Goal: Task Accomplishment & Management: Manage account settings

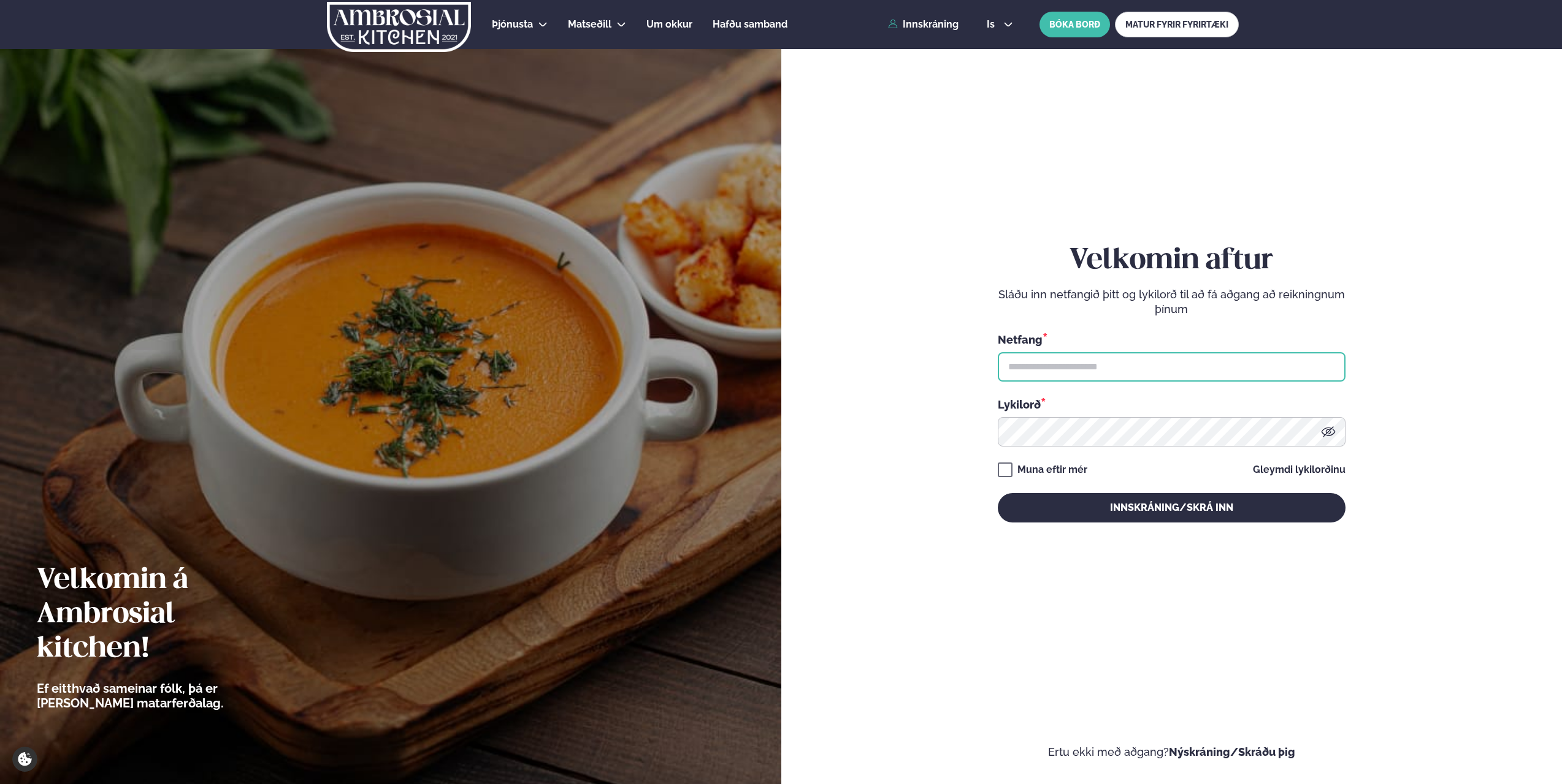
click at [1166, 371] on input "text" at bounding box center [1171, 367] width 348 height 29
type input "**********"
click at [998, 493] on button "Innskráning/Skrá inn" at bounding box center [1171, 508] width 348 height 29
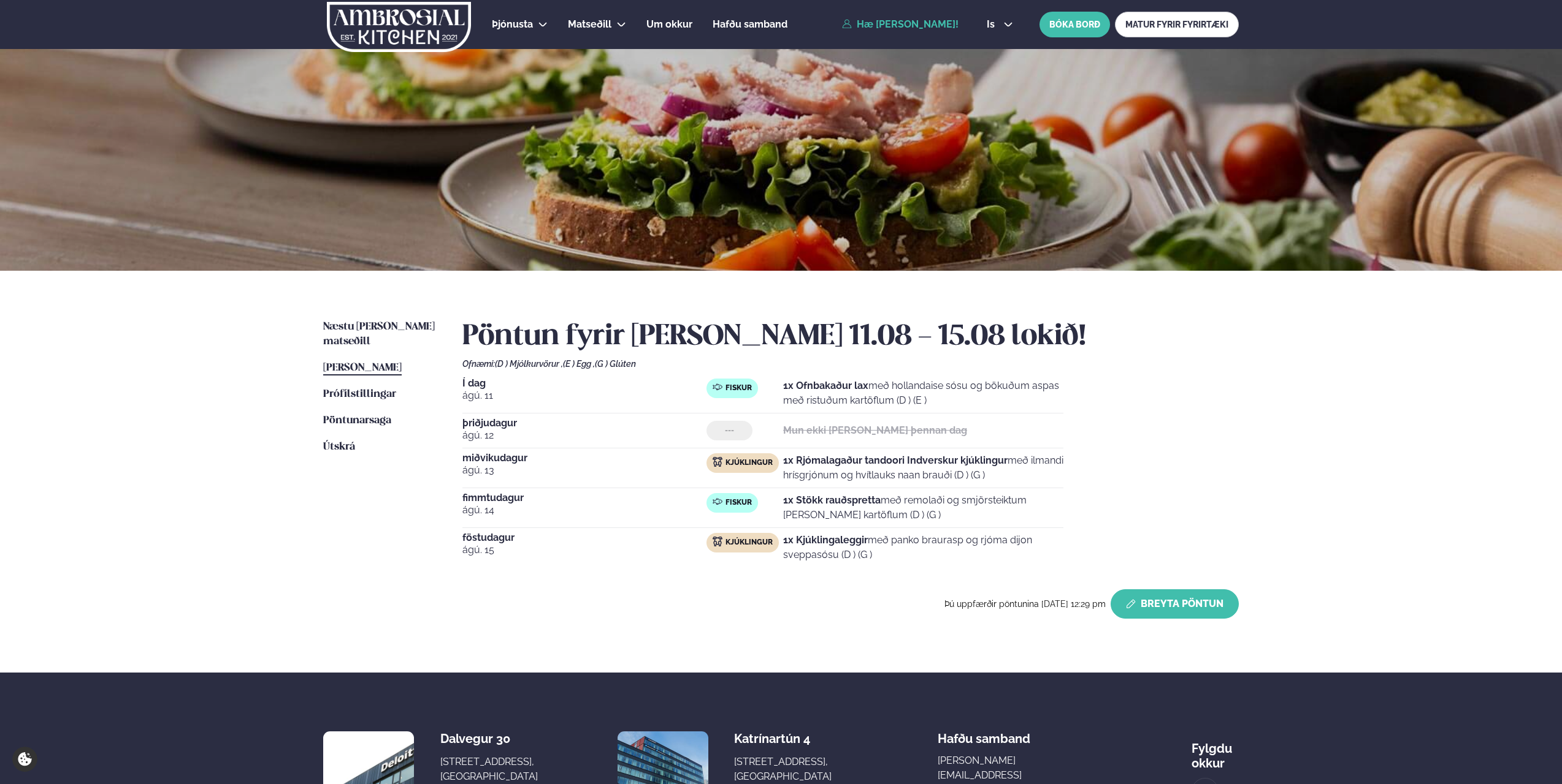
click at [1202, 601] on button "Breyta Pöntun" at bounding box center [1174, 604] width 128 height 29
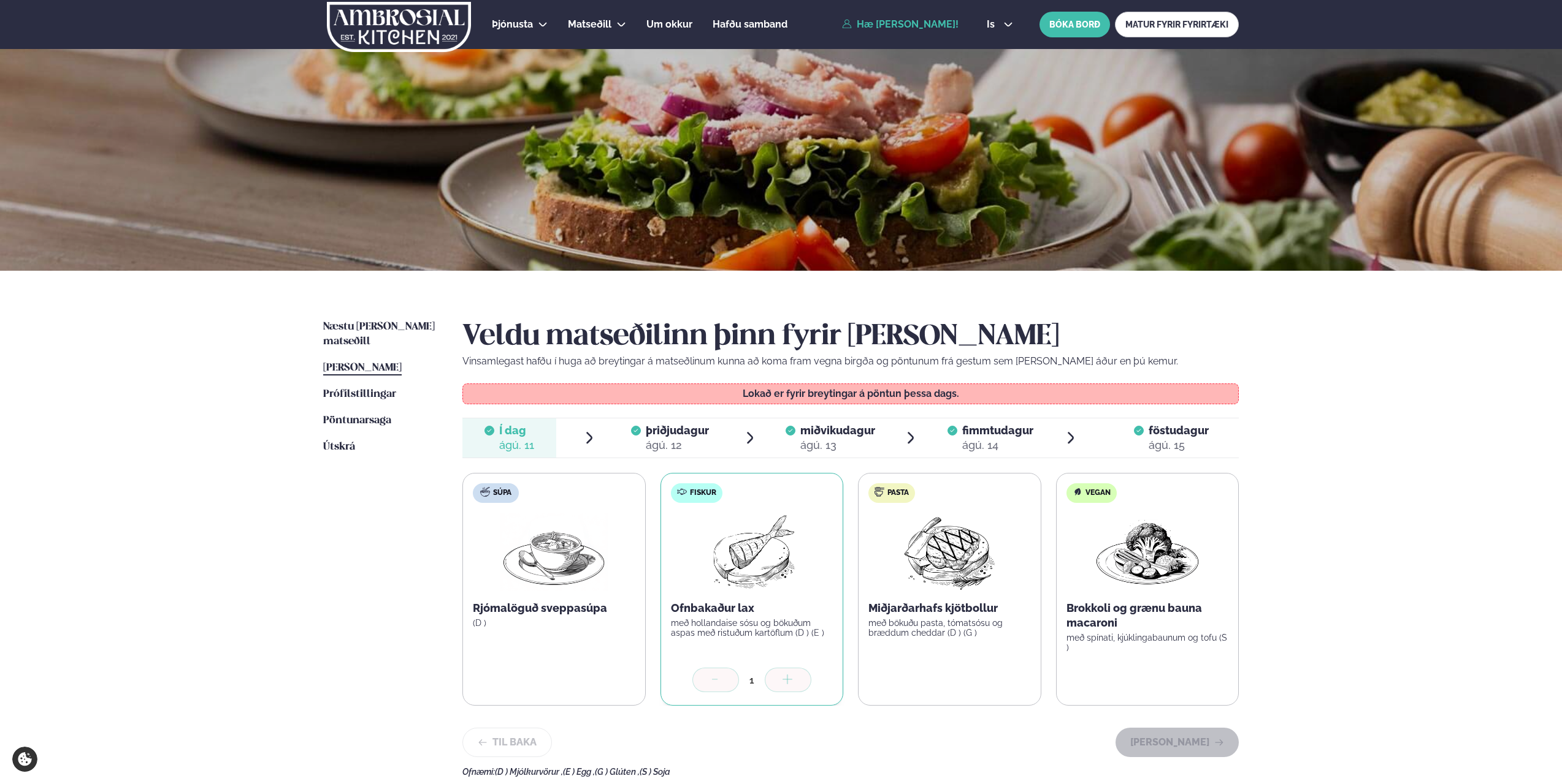
click at [687, 445] on div "ágú. 12" at bounding box center [677, 445] width 63 height 15
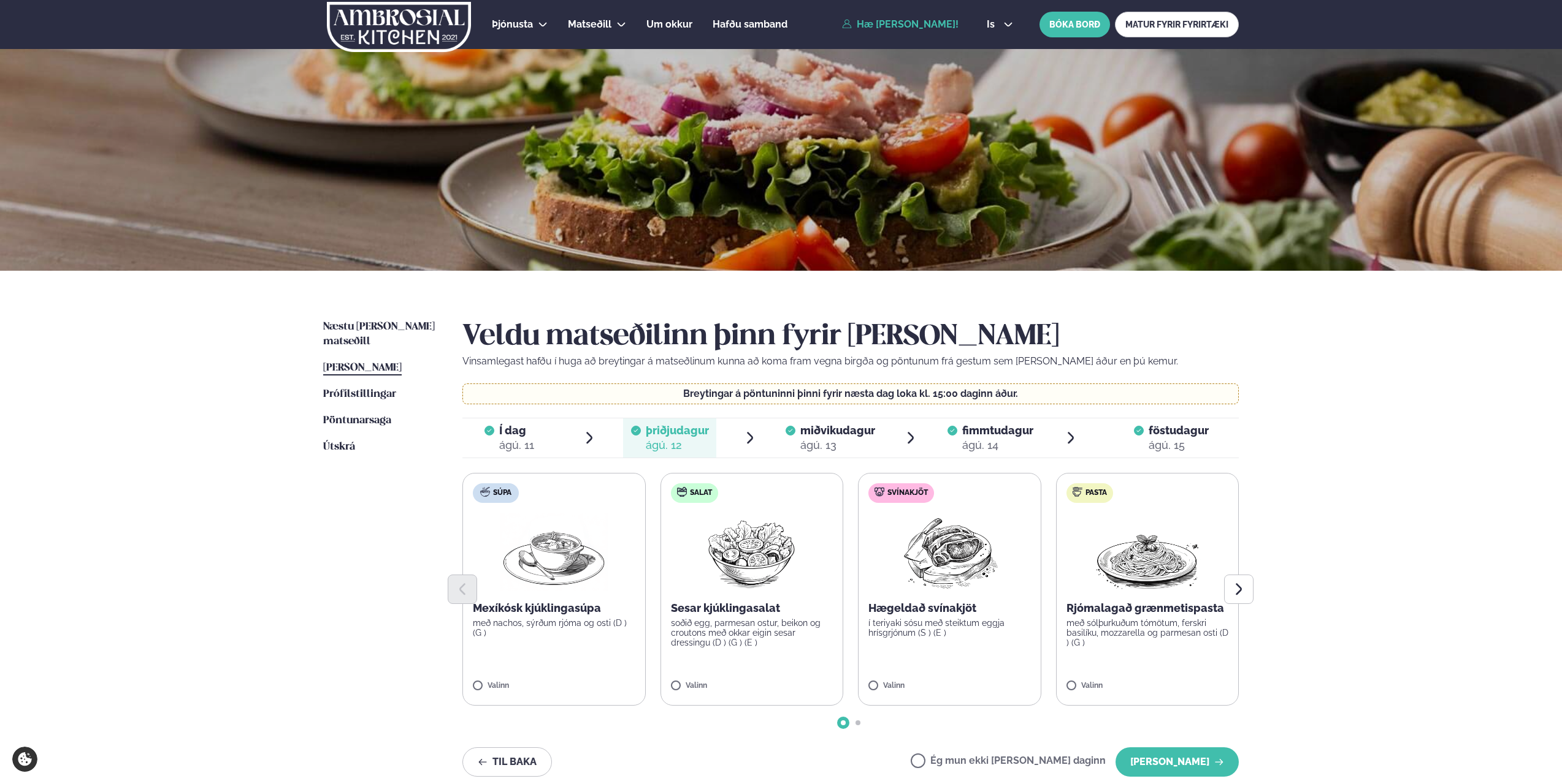
click at [834, 439] on div "ágú. 13" at bounding box center [837, 445] width 75 height 15
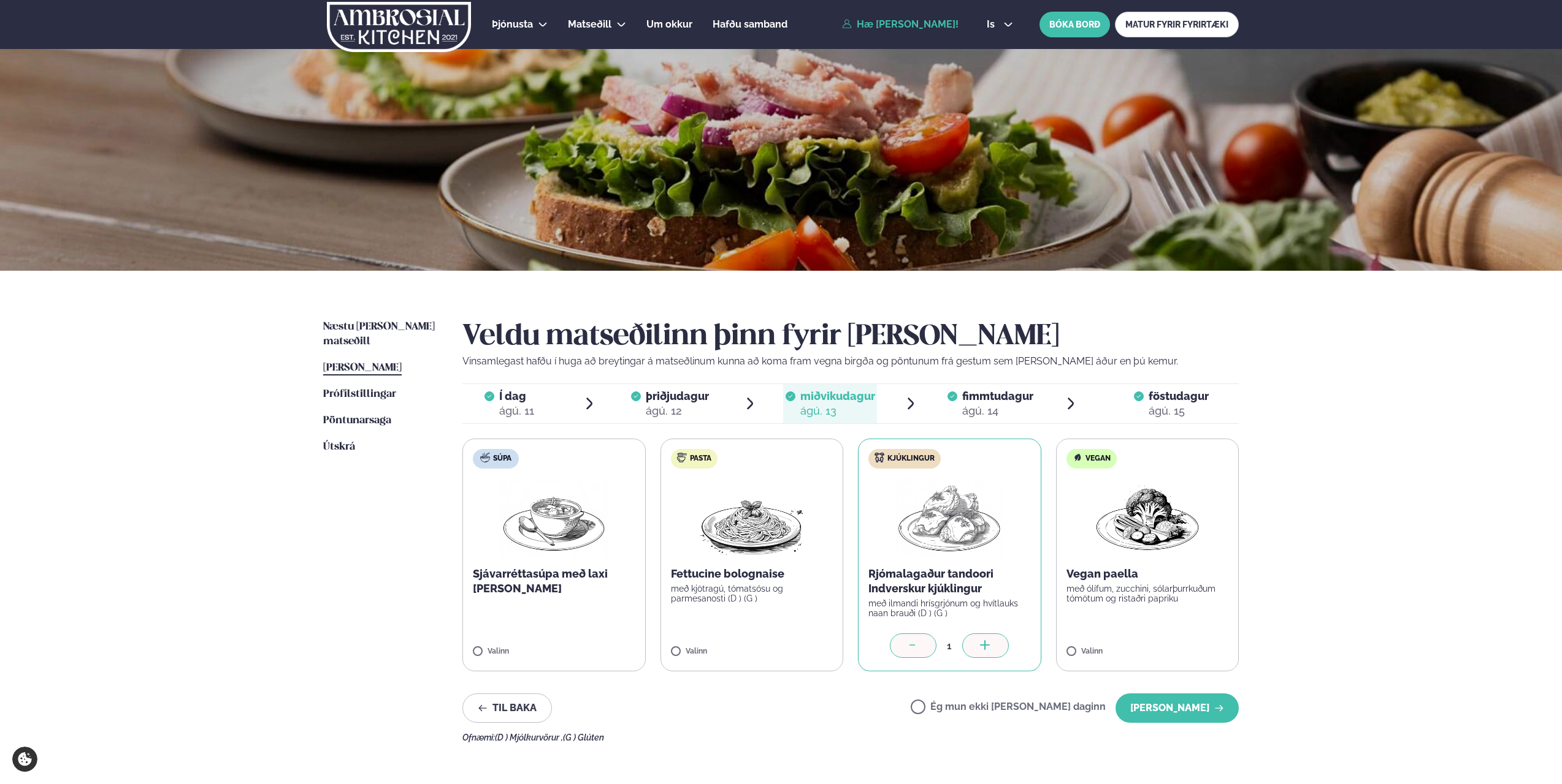
click at [991, 435] on div "Veldu matseðilinn þinn fyrir [PERSON_NAME] Vinsamlegast hafðu í huga að breytin…" at bounding box center [850, 531] width 777 height 423
click at [990, 402] on span "fimmtudagur" at bounding box center [997, 395] width 71 height 13
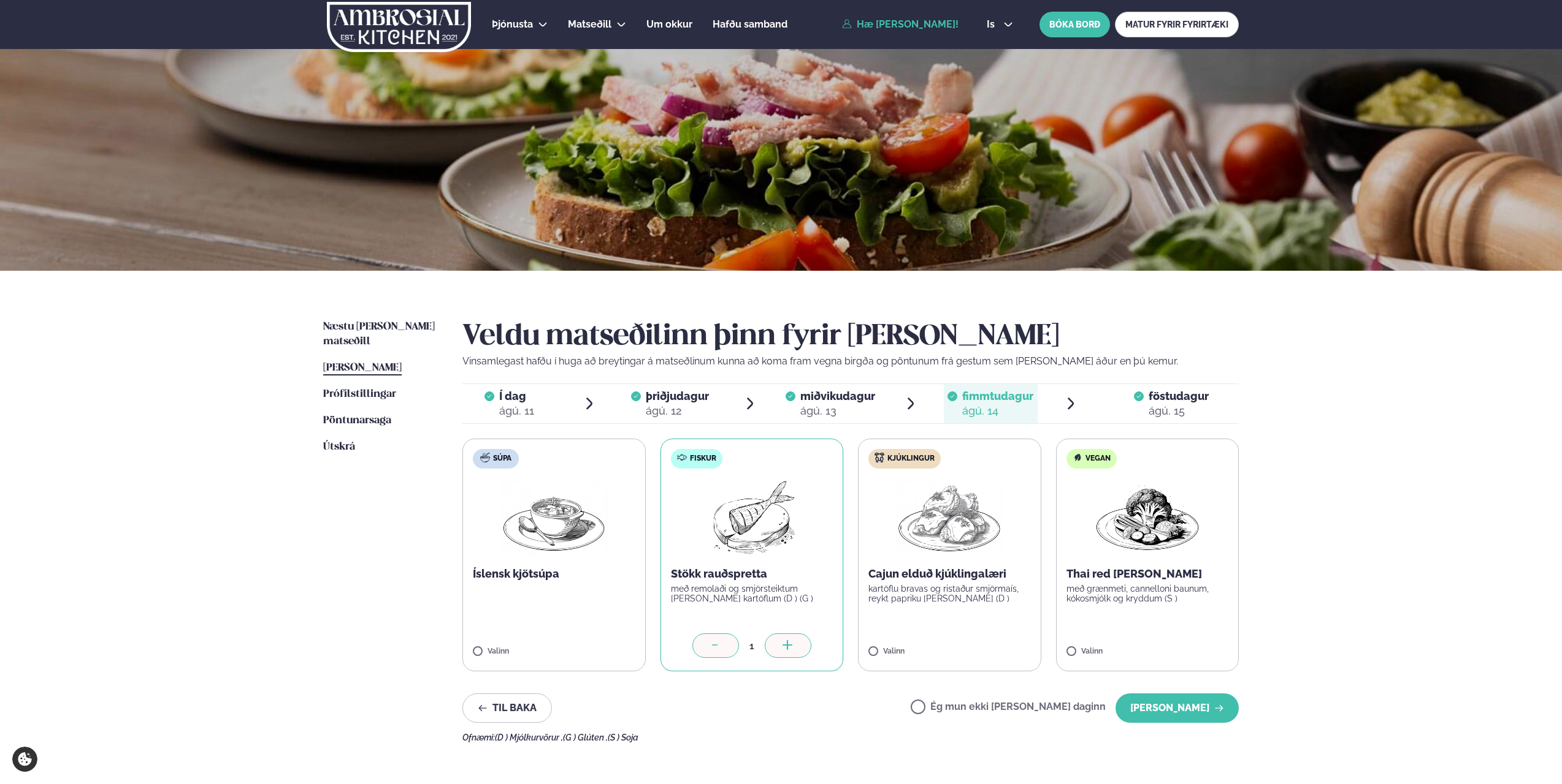
click at [960, 708] on label "Ég mun ekki [PERSON_NAME] daginn" at bounding box center [1007, 708] width 195 height 13
click at [1185, 703] on button "[PERSON_NAME]" at bounding box center [1176, 708] width 123 height 29
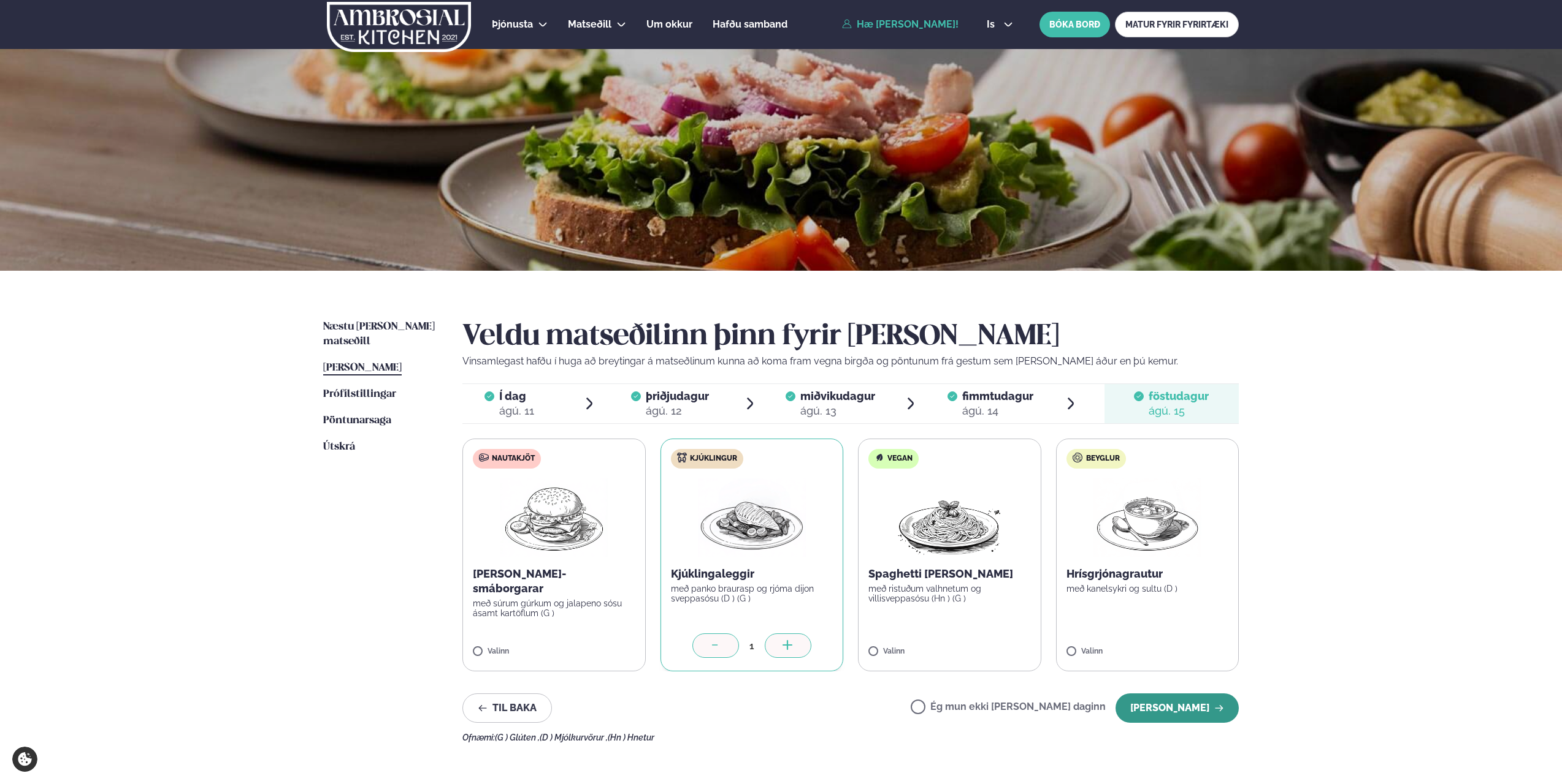
click at [1214, 721] on button "[PERSON_NAME]" at bounding box center [1176, 708] width 123 height 29
